Goal: Task Accomplishment & Management: Manage account settings

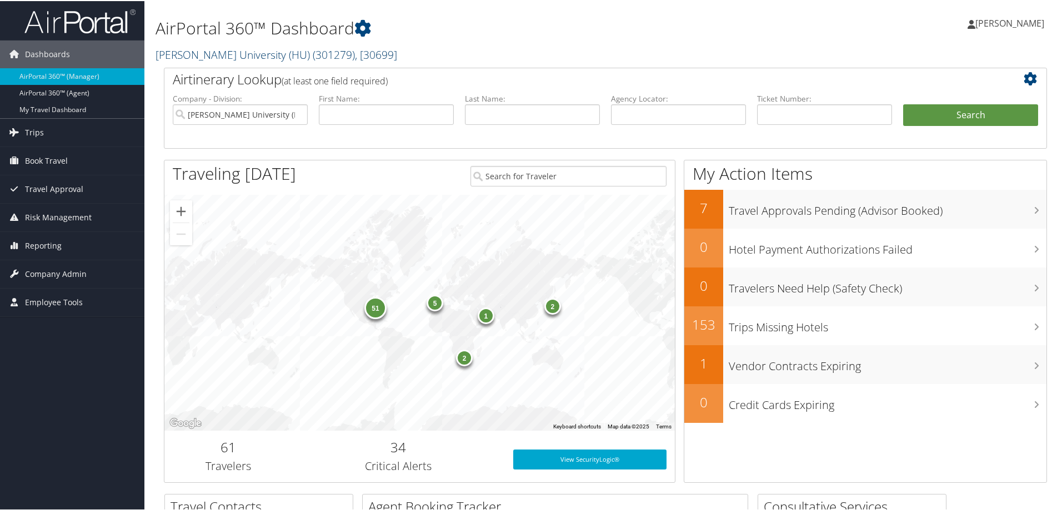
click at [220, 51] on link "Howard University (HU) ( 301279 ) , [ 30699 ]" at bounding box center [277, 53] width 242 height 15
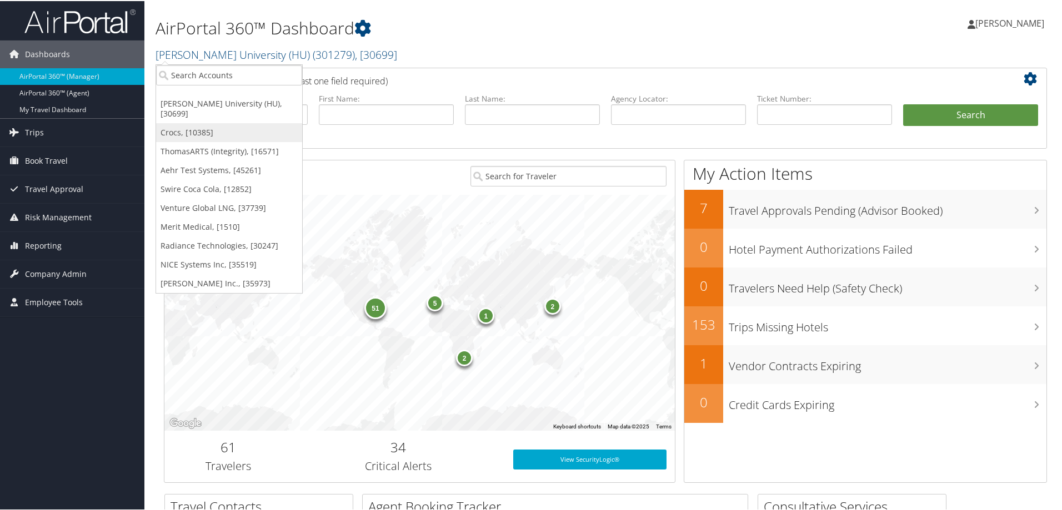
click at [194, 123] on link "Crocs, [10385]" at bounding box center [229, 131] width 146 height 19
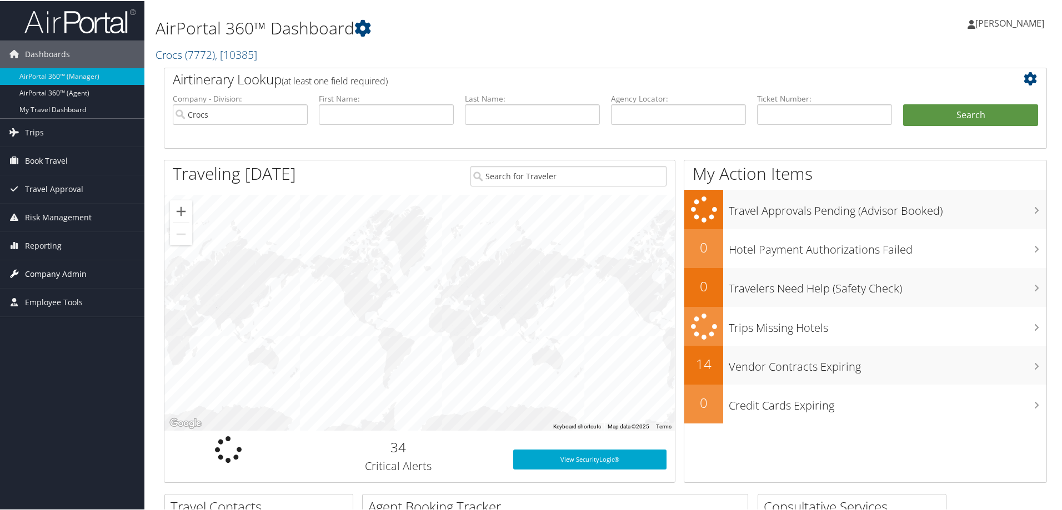
click at [46, 270] on span "Company Admin" at bounding box center [56, 273] width 62 height 28
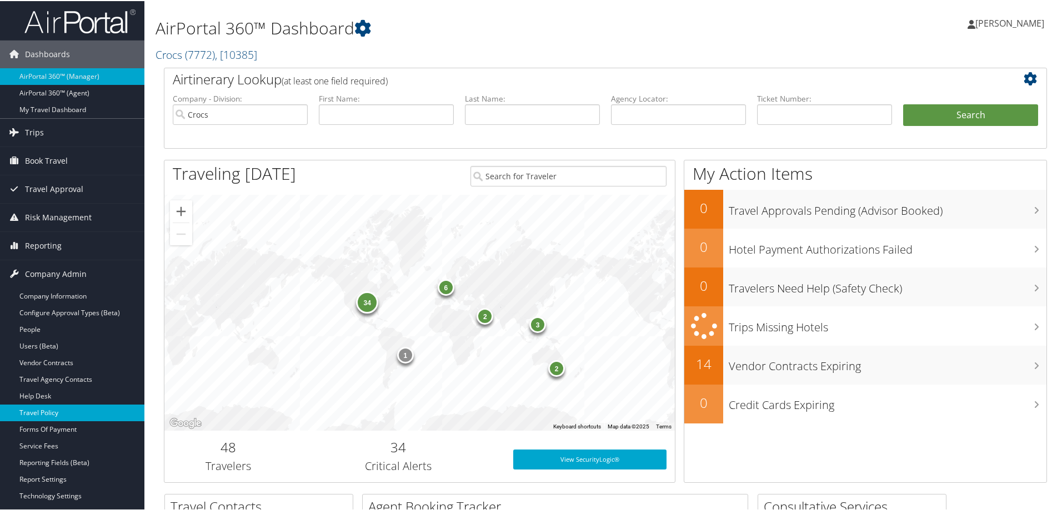
click at [49, 409] on link "Travel Policy" at bounding box center [72, 412] width 144 height 17
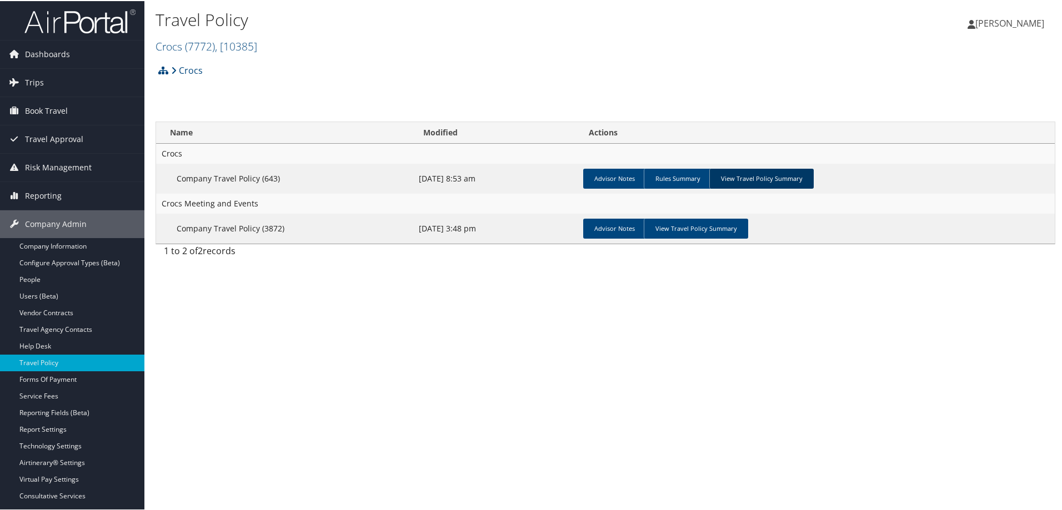
click at [746, 178] on link "View Travel Policy Summary" at bounding box center [761, 178] width 104 height 20
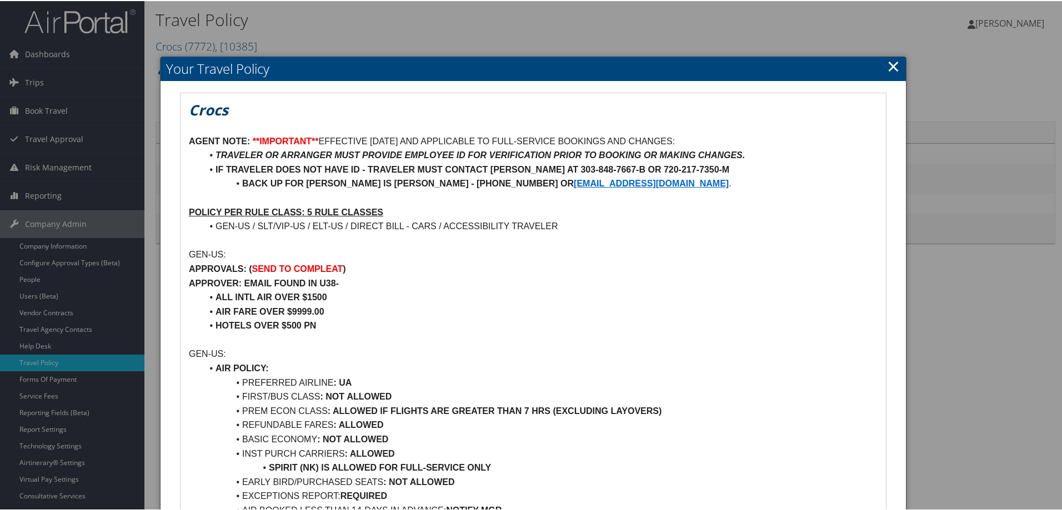
click at [891, 66] on link "×" at bounding box center [893, 65] width 13 height 22
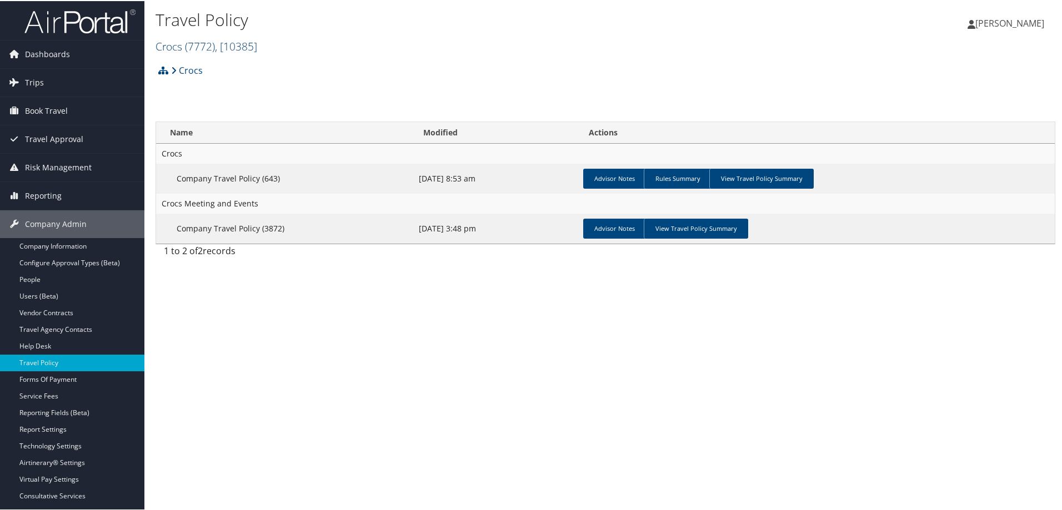
click at [166, 49] on link "Crocs ( 7772 ) , [ 10385 ]" at bounding box center [207, 45] width 102 height 15
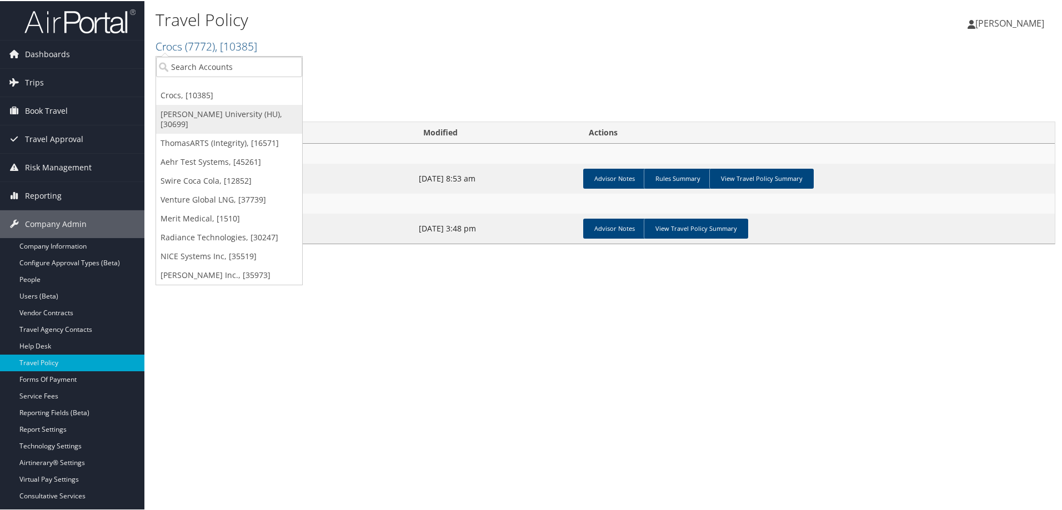
click at [203, 114] on link "[PERSON_NAME] University (HU), [30699]" at bounding box center [229, 118] width 146 height 29
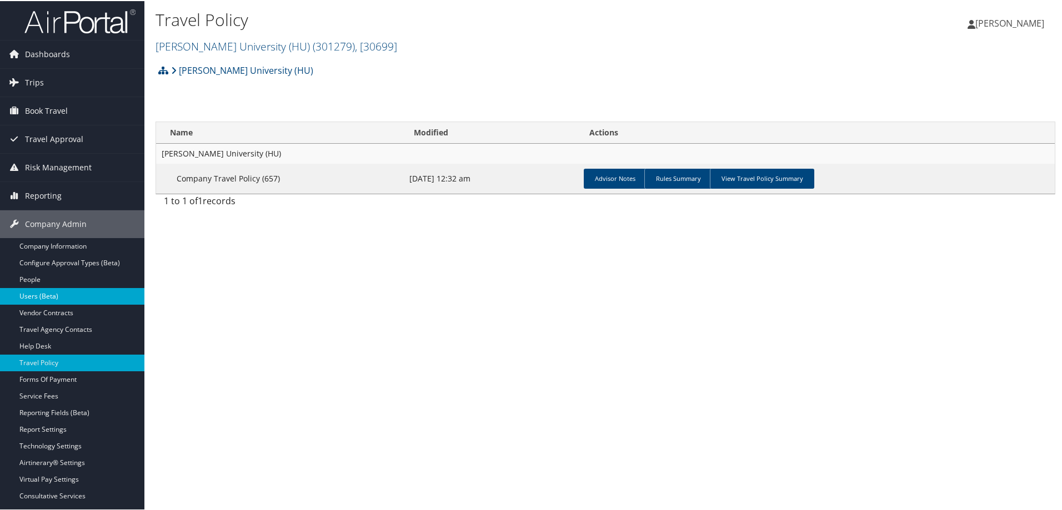
click at [84, 296] on link "Users (Beta)" at bounding box center [72, 295] width 144 height 17
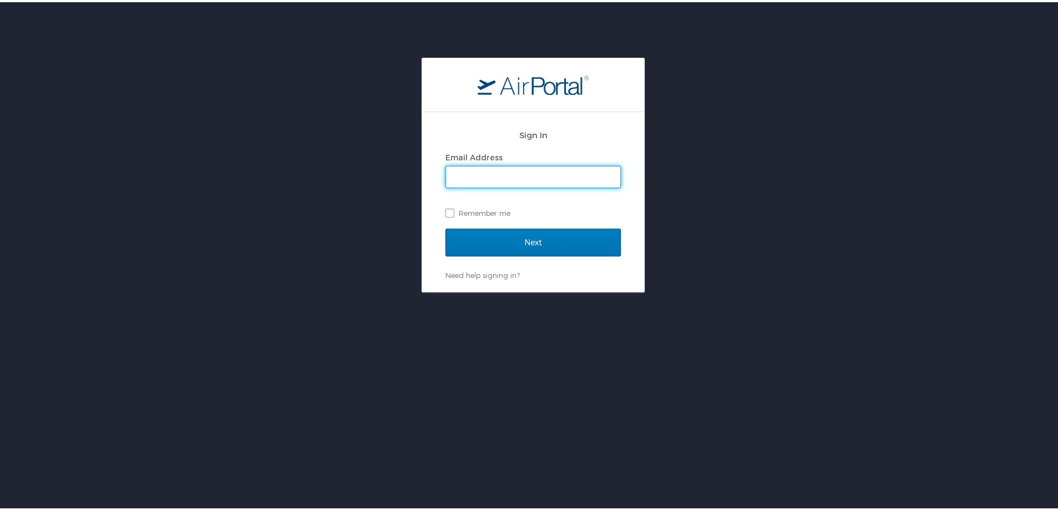
click at [472, 168] on input "Email Address" at bounding box center [533, 174] width 174 height 21
type input "marci.weir@cbtravel.com"
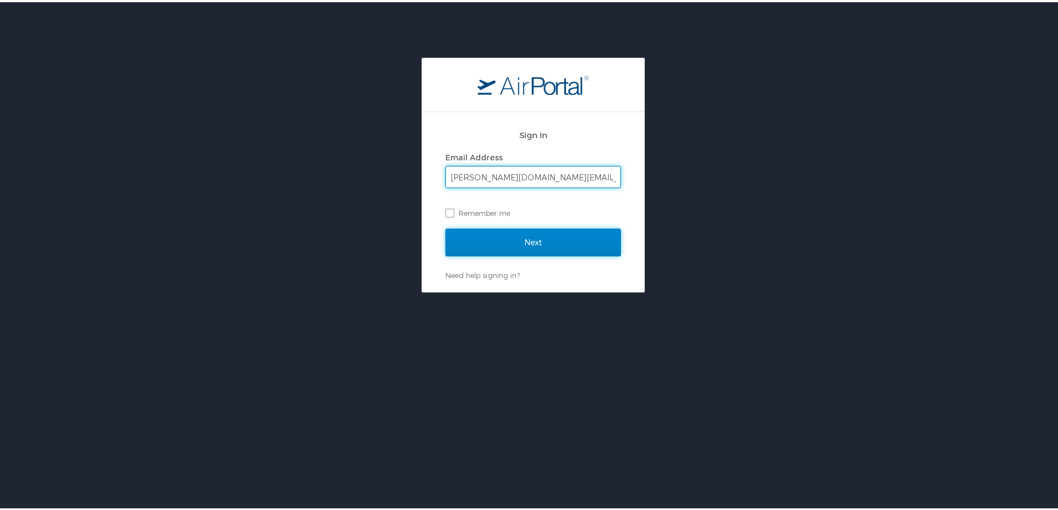
click at [557, 238] on input "Next" at bounding box center [533, 241] width 176 height 28
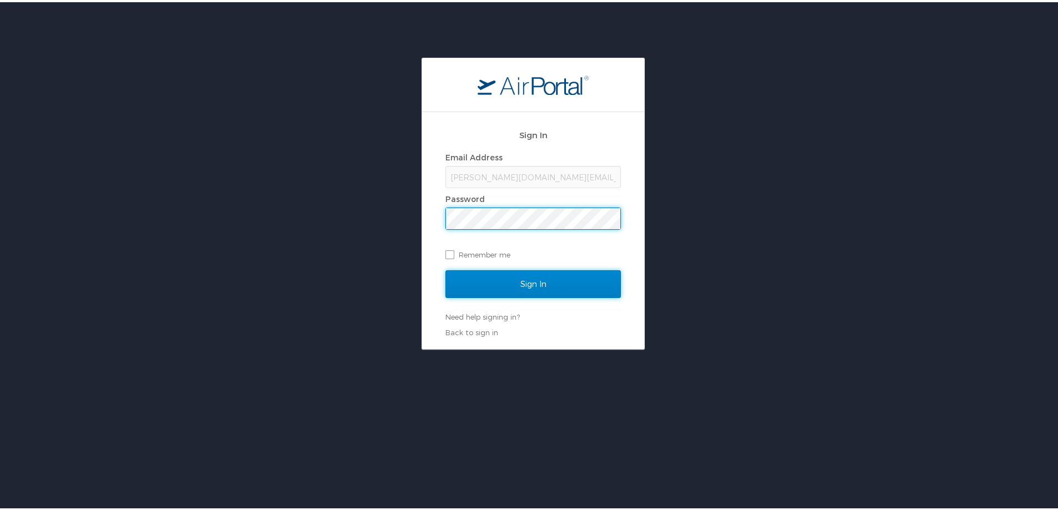
click at [545, 286] on input "Sign In" at bounding box center [533, 282] width 176 height 28
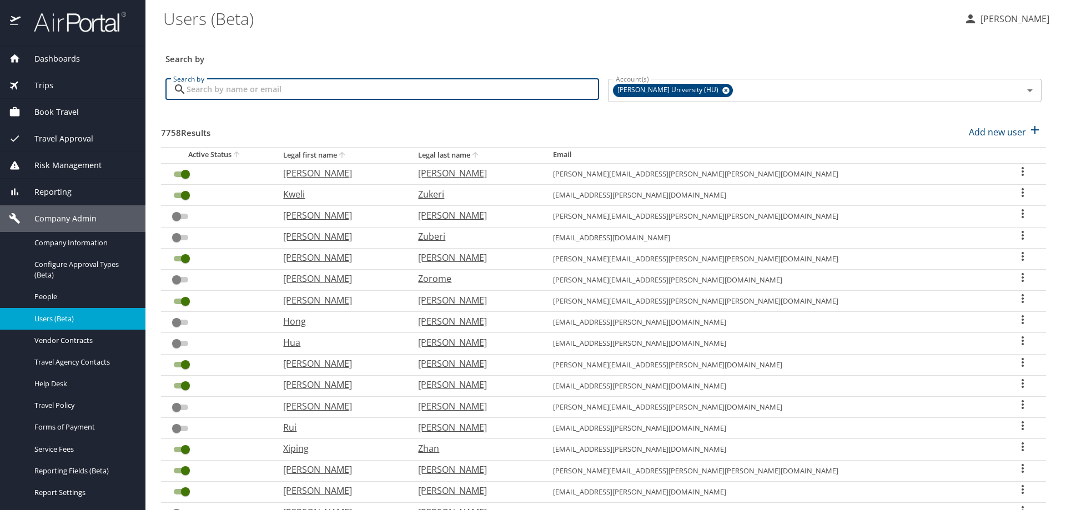
click at [212, 87] on input "Search by" at bounding box center [393, 89] width 413 height 21
type input "kimberly jones"
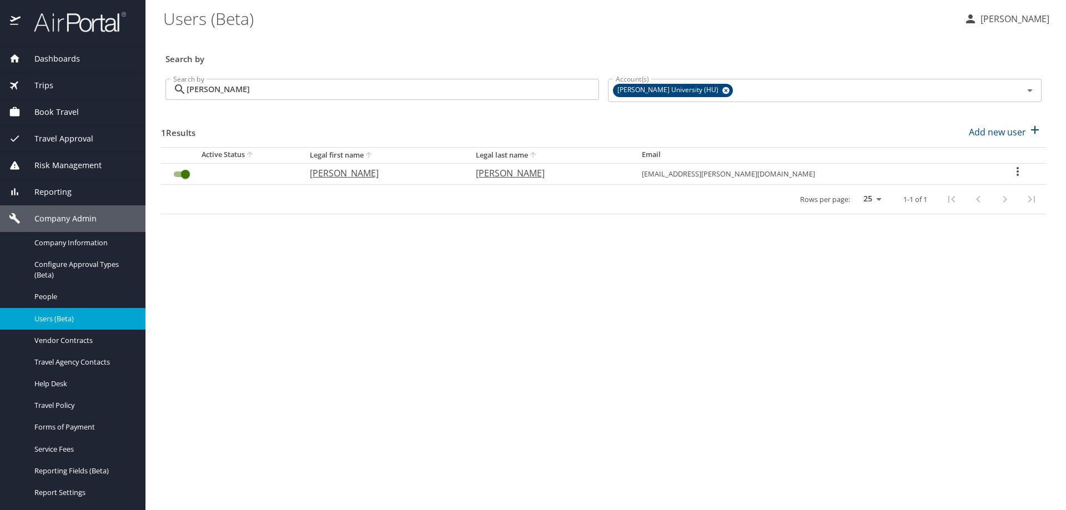
click at [1015, 172] on icon "User Search Table" at bounding box center [1017, 171] width 13 height 13
click at [949, 168] on p "View profile" at bounding box center [949, 173] width 49 height 13
select select "US"
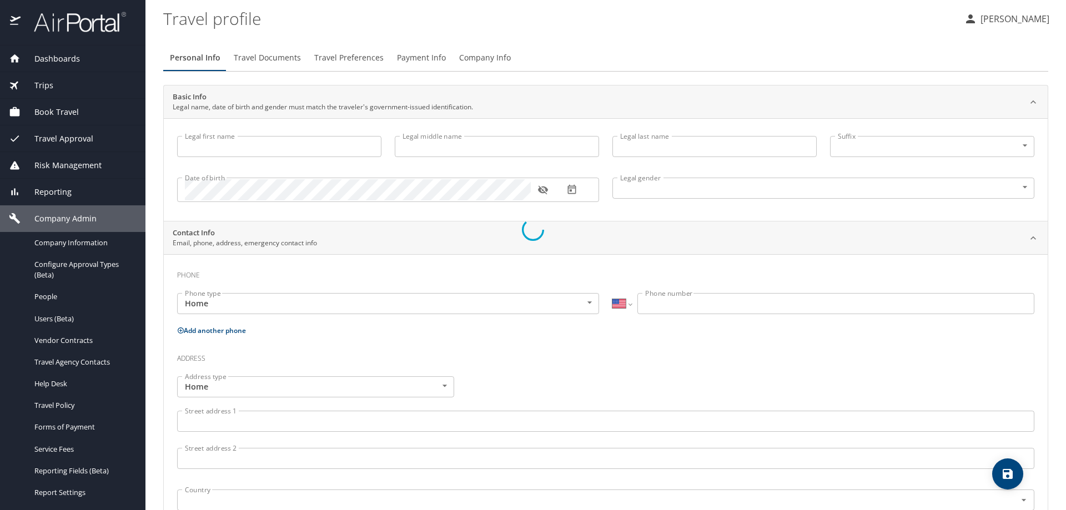
type input "Kimberly"
type input "Jones"
type input "Undisclosed"
type input "Frederick"
type input "Jones"
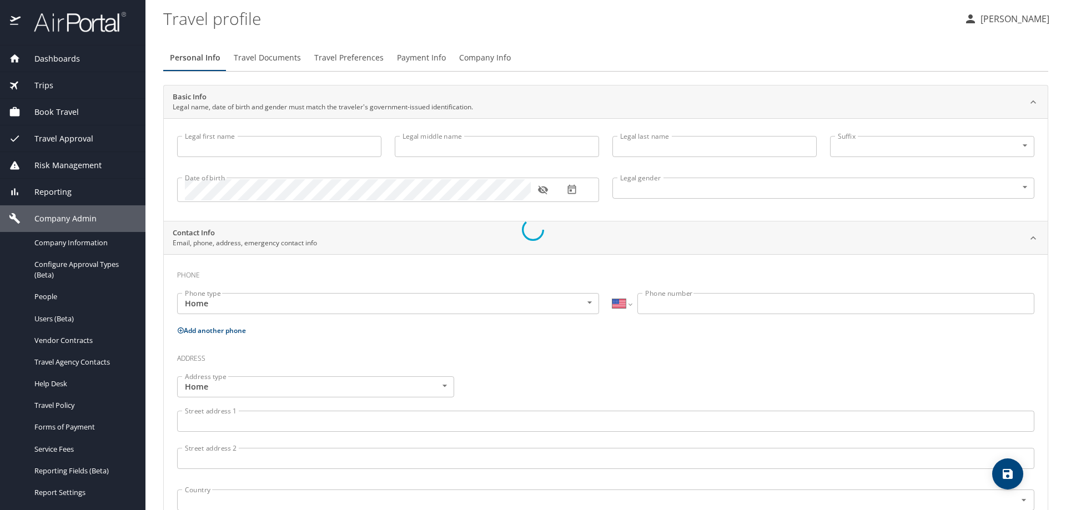
select select "EG"
type input "02 3655222"
select select "US"
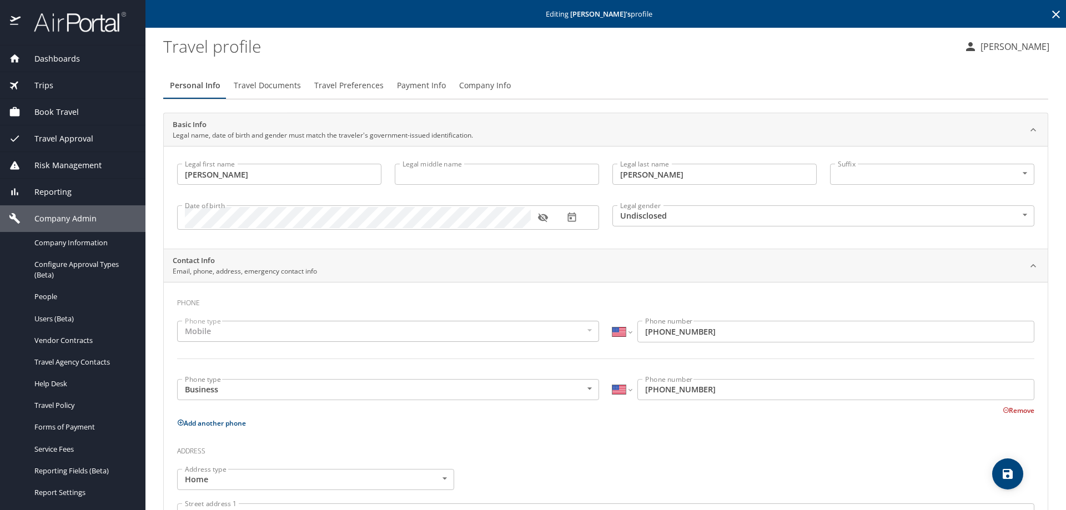
click at [360, 88] on span "Travel Preferences" at bounding box center [348, 86] width 69 height 14
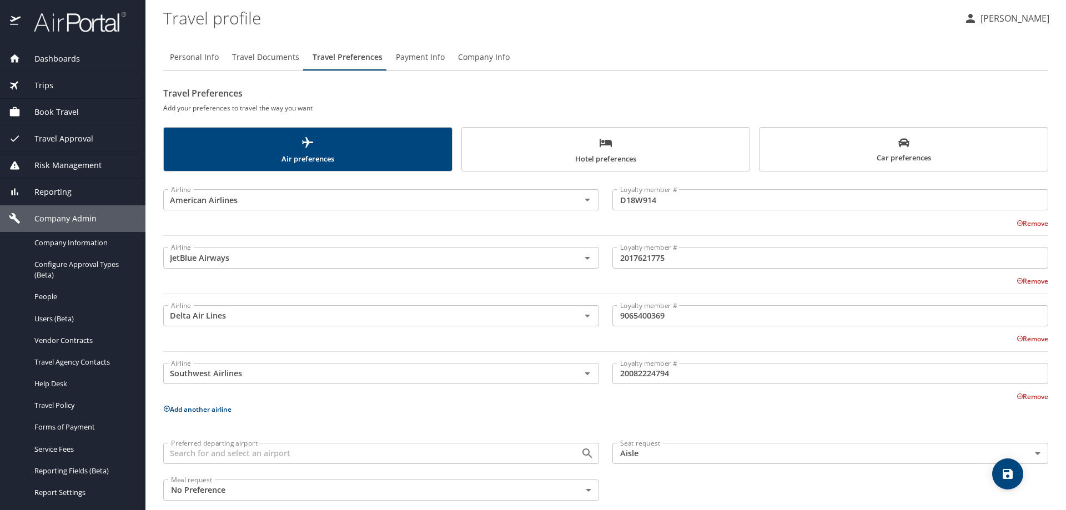
scroll to position [43, 0]
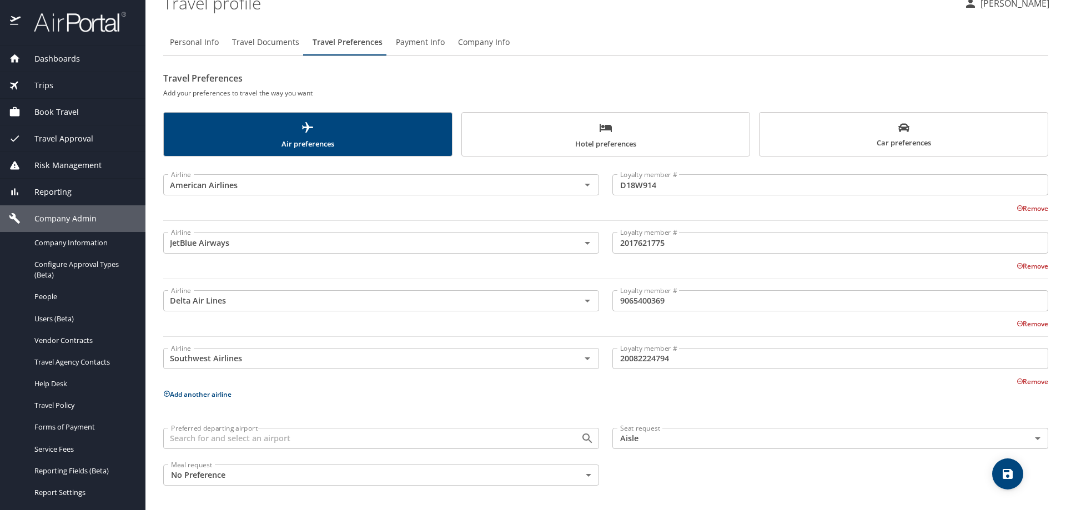
click at [209, 395] on button "Add another airline" at bounding box center [197, 394] width 68 height 9
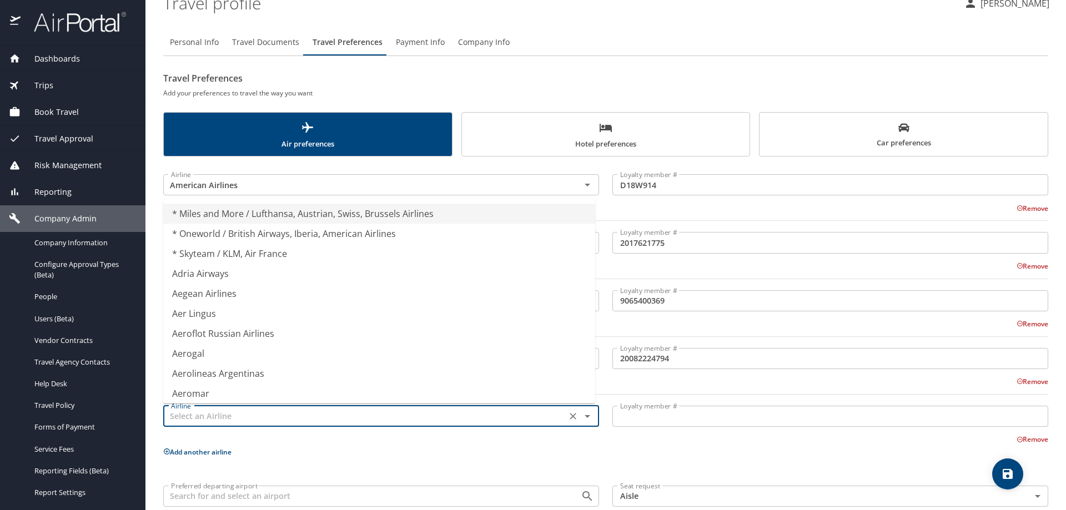
click at [209, 415] on input "text" at bounding box center [365, 416] width 397 height 14
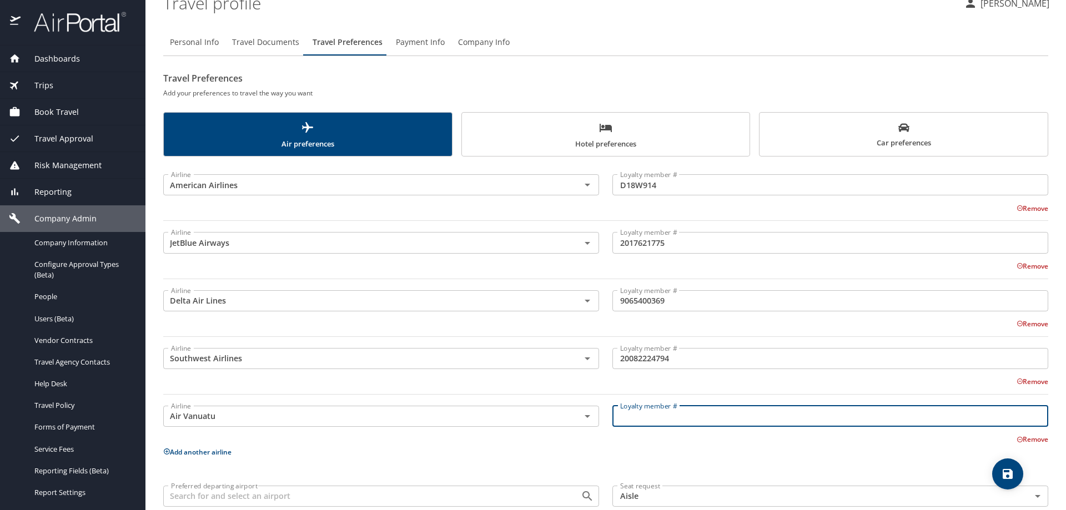
scroll to position [99, 0]
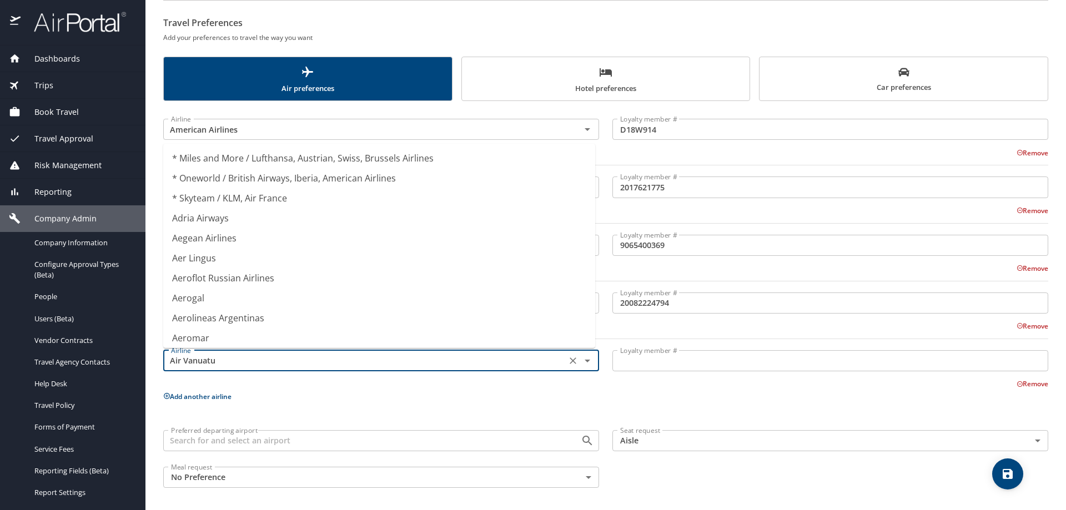
click at [333, 354] on input "Air Vanuatu" at bounding box center [365, 361] width 397 height 14
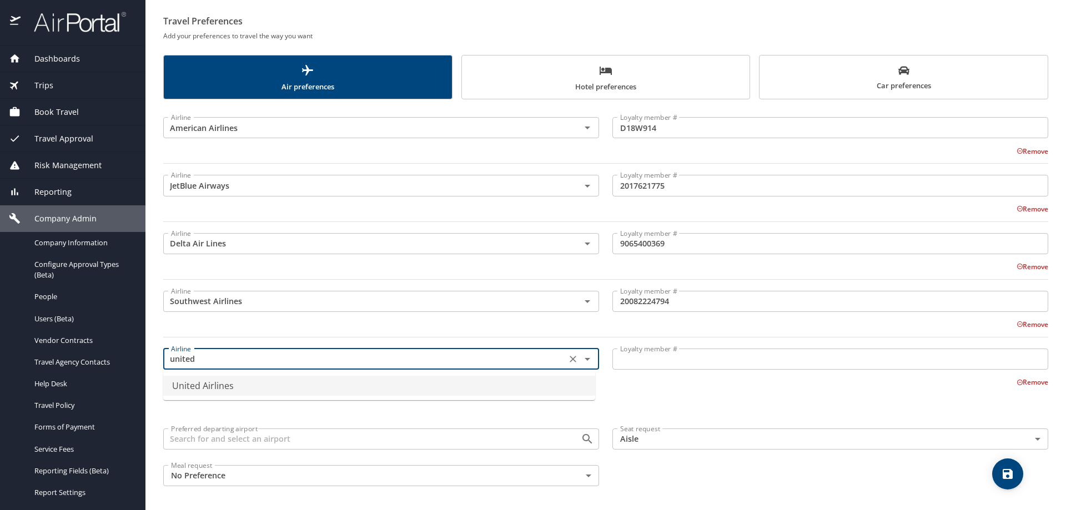
scroll to position [101, 0]
click at [273, 383] on li "United Airlines" at bounding box center [379, 386] width 432 height 20
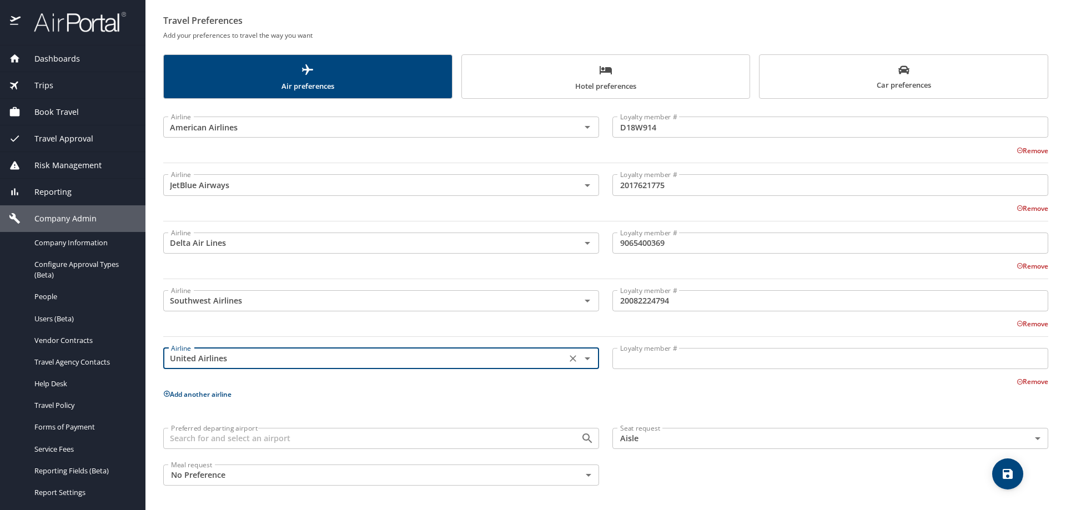
type input "United Airlines"
click at [656, 362] on input "Loyalty member #" at bounding box center [831, 358] width 436 height 21
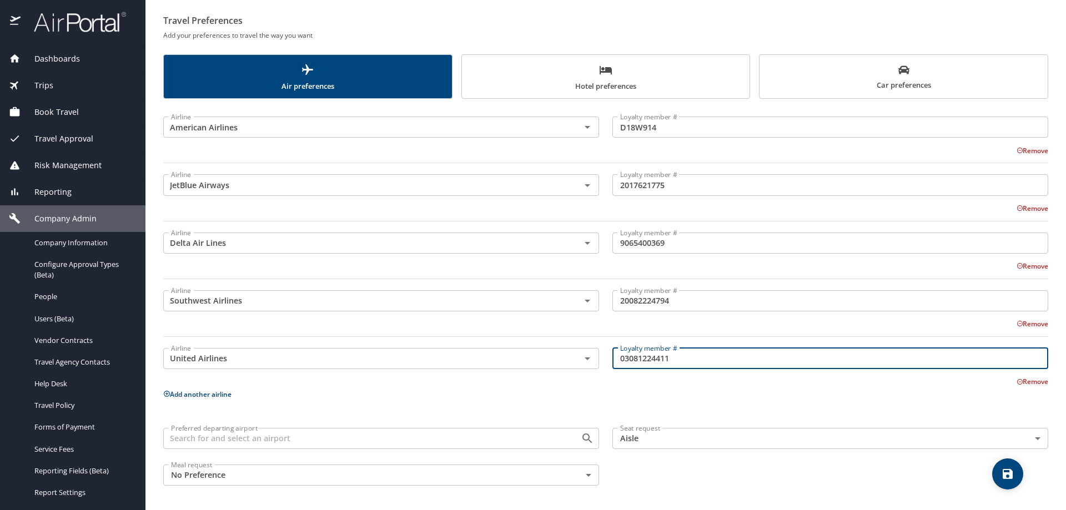
type input "03081224411"
click at [1005, 473] on icon "save" at bounding box center [1007, 474] width 13 height 13
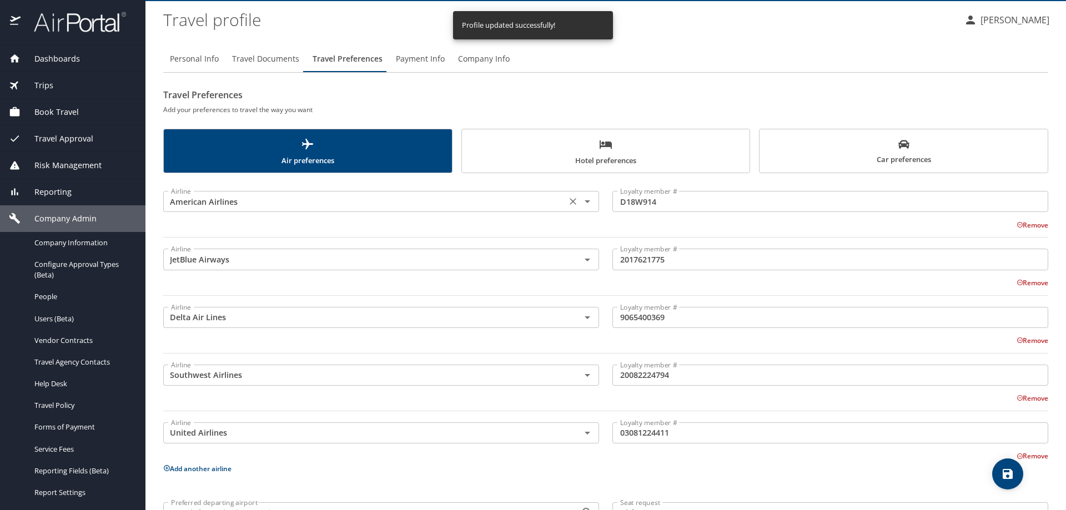
scroll to position [0, 0]
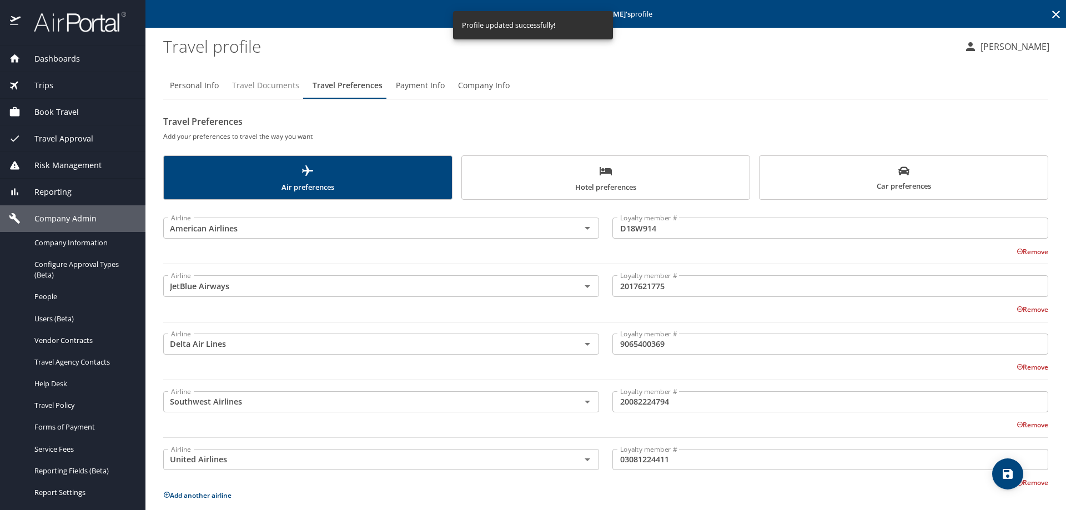
click at [268, 85] on span "Travel Documents" at bounding box center [265, 86] width 67 height 14
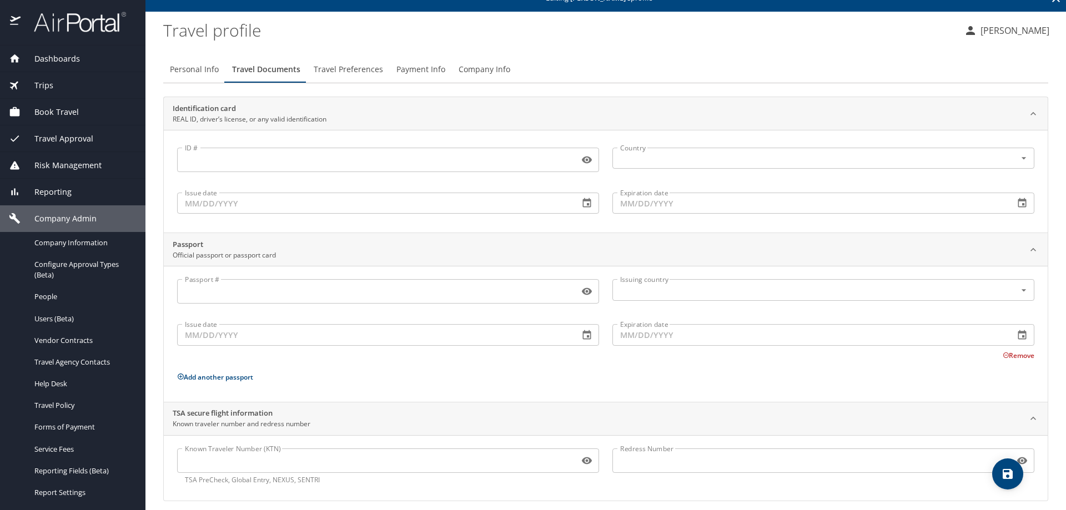
scroll to position [25, 0]
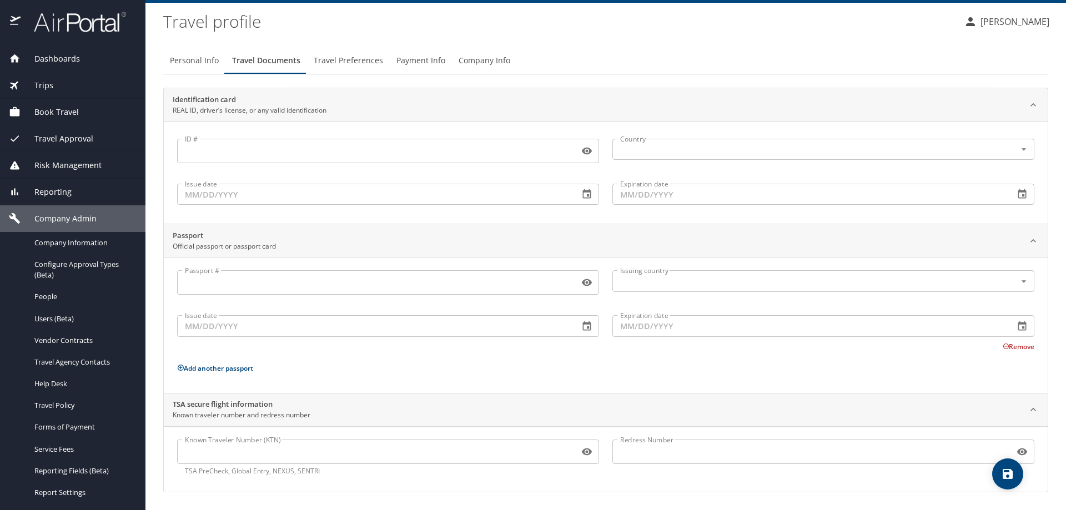
click at [229, 453] on input "Known Traveler Number (KTN)" at bounding box center [376, 452] width 398 height 21
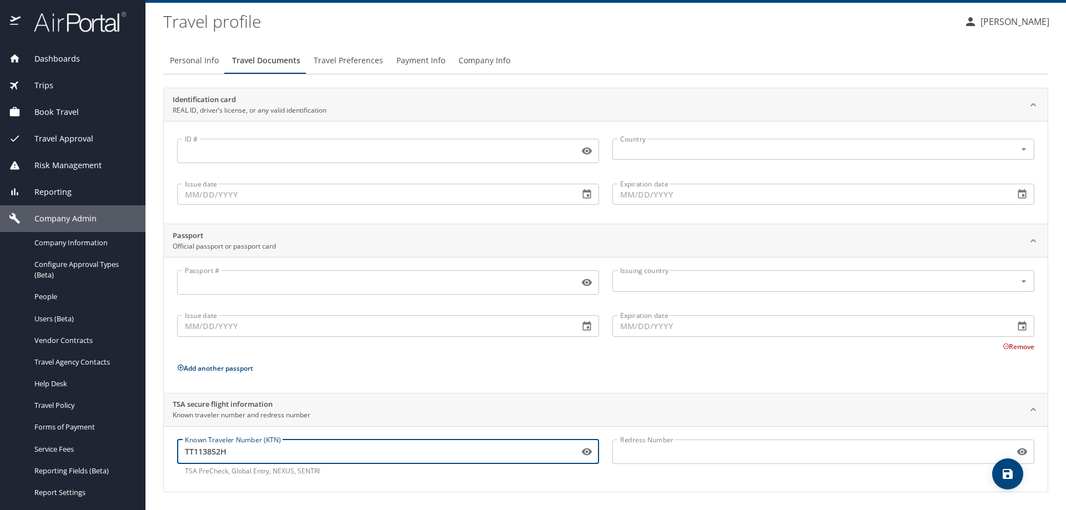
type input "TT113852H"
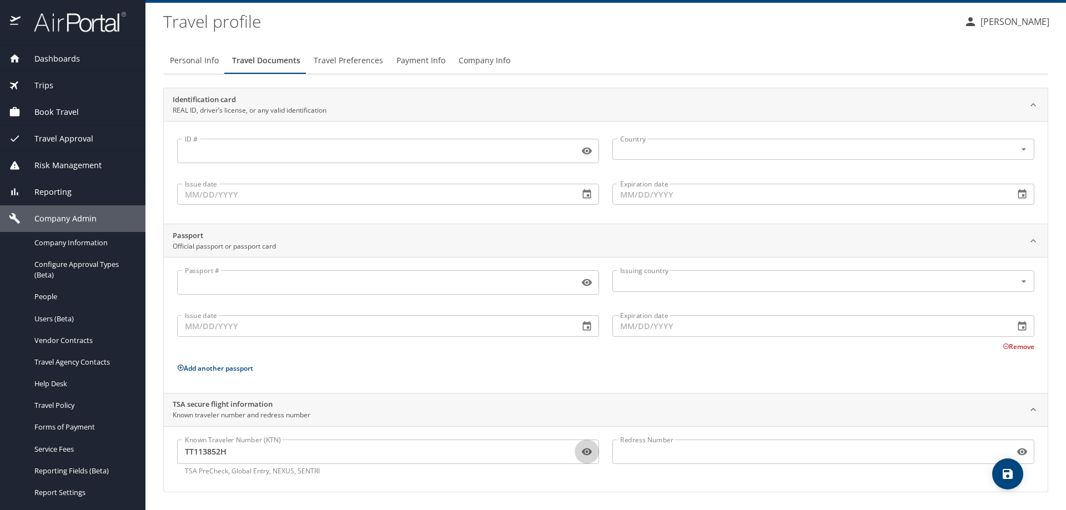
click at [1009, 465] on button "save" at bounding box center [1007, 474] width 31 height 31
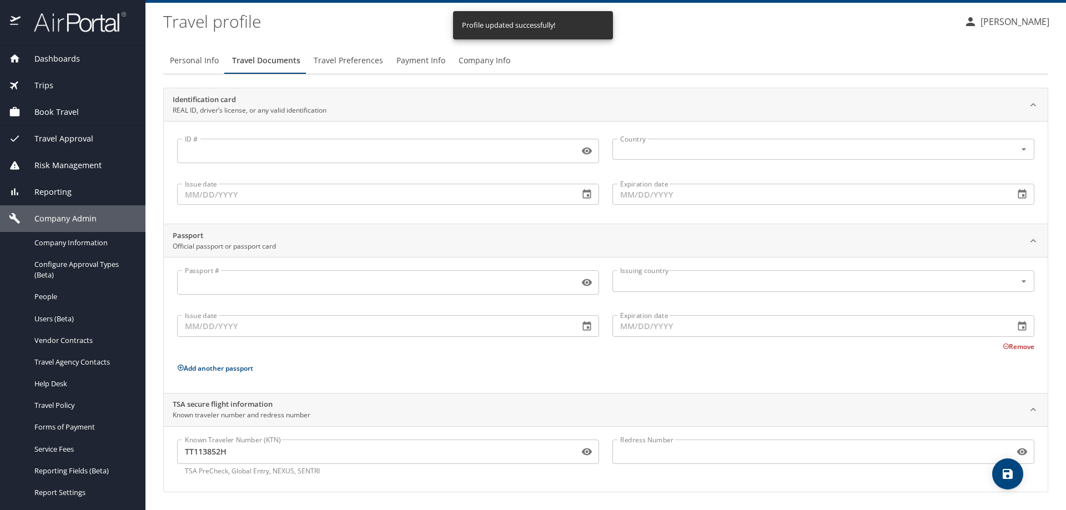
click at [59, 22] on img at bounding box center [74, 22] width 104 height 22
